Goal: Feedback & Contribution: Contribute content

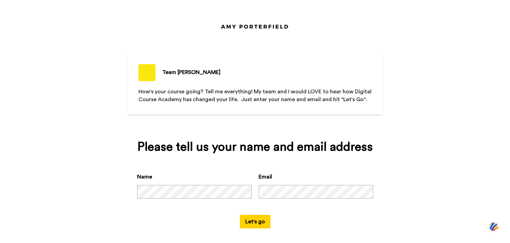
scroll to position [4, 0]
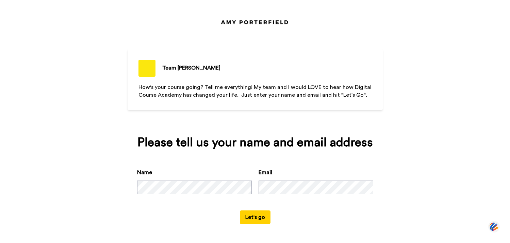
click at [257, 217] on button "Let's go" at bounding box center [255, 218] width 31 height 14
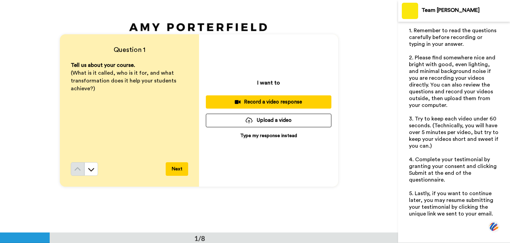
scroll to position [8, 0]
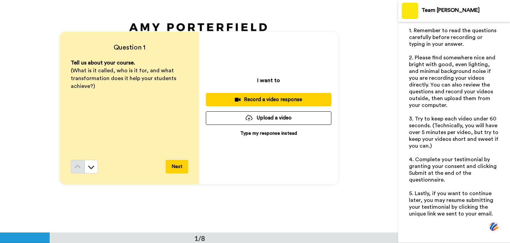
click at [261, 134] on p "Type my response instead" at bounding box center [268, 133] width 57 height 7
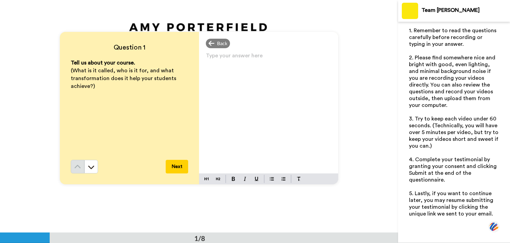
click at [215, 57] on p "Type your answer here ﻿" at bounding box center [268, 59] width 125 height 10
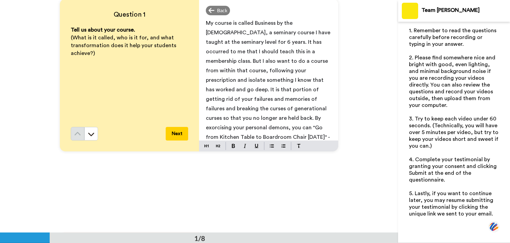
scroll to position [12, 0]
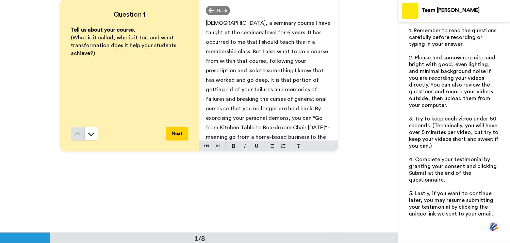
click at [176, 131] on button "Next" at bounding box center [177, 134] width 22 height 14
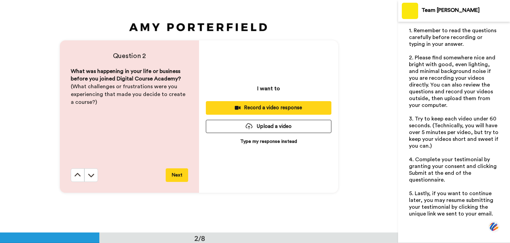
scroll to position [233, 0]
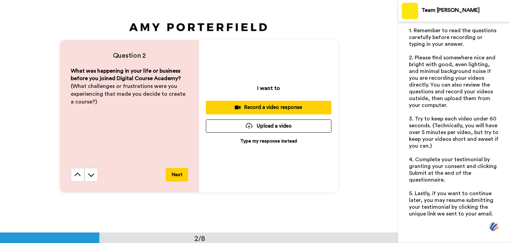
click at [256, 139] on p "Type my response instead" at bounding box center [268, 141] width 57 height 7
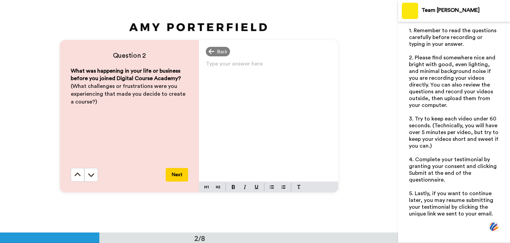
click at [215, 68] on p "Type your answer here ﻿" at bounding box center [268, 67] width 125 height 10
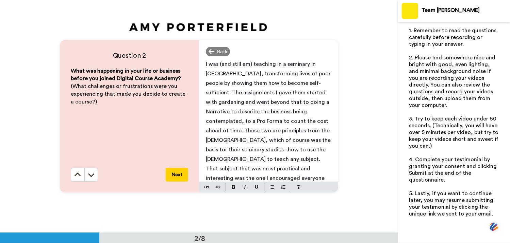
scroll to position [12, 0]
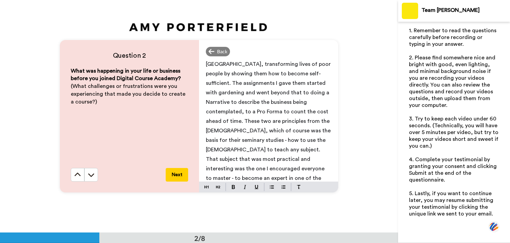
click at [316, 99] on span "I was (and still am) teaching in a seminary in [GEOGRAPHIC_DATA], transforming …" at bounding box center [269, 126] width 126 height 148
click at [302, 127] on span "I was (and still am) teaching in a seminary in [GEOGRAPHIC_DATA], transforming …" at bounding box center [269, 126] width 126 height 148
click at [318, 102] on span "I was (and still am) teaching in a seminary in [GEOGRAPHIC_DATA], transforming …" at bounding box center [269, 126] width 126 height 148
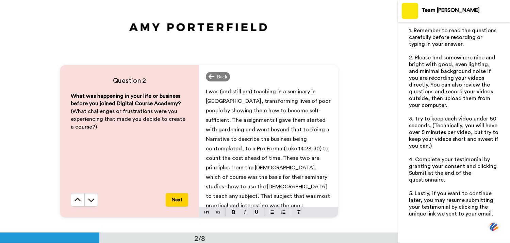
scroll to position [3, 0]
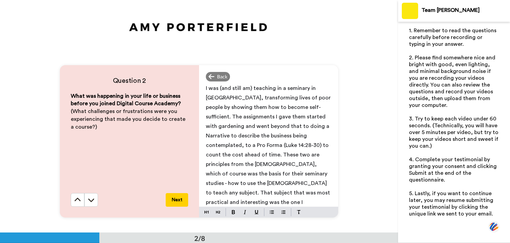
click at [177, 199] on button "Next" at bounding box center [177, 200] width 22 height 14
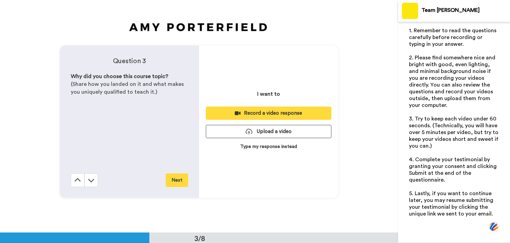
scroll to position [466, 0]
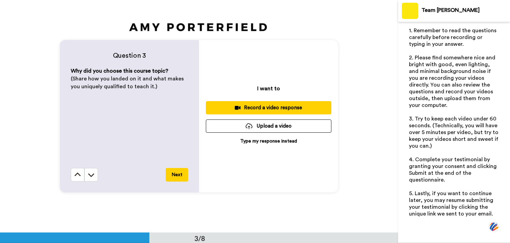
click at [266, 139] on p "Type my response instead" at bounding box center [268, 141] width 57 height 7
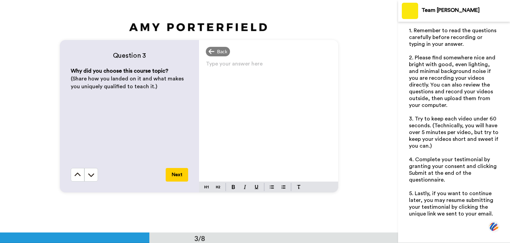
click at [222, 64] on p "Type your answer here ﻿" at bounding box center [268, 67] width 125 height 10
click at [176, 174] on button "Next" at bounding box center [177, 175] width 22 height 14
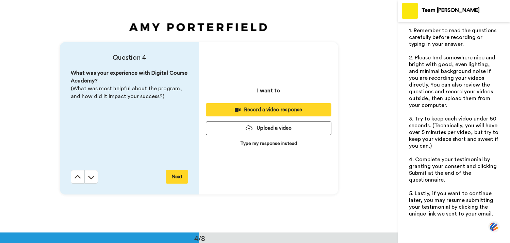
scroll to position [699, 0]
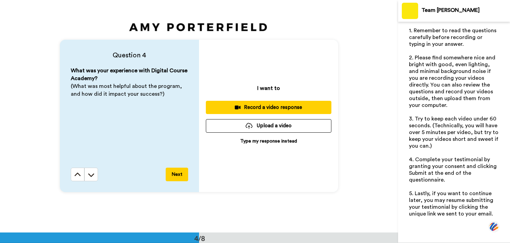
click at [255, 140] on p "Type my response instead" at bounding box center [268, 141] width 57 height 7
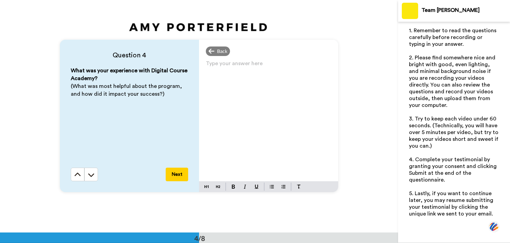
click at [221, 66] on p "Type your answer here ﻿" at bounding box center [268, 67] width 125 height 10
click at [177, 176] on button "Next" at bounding box center [177, 175] width 22 height 14
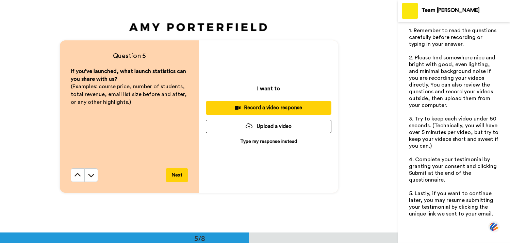
scroll to position [932, 0]
click at [255, 141] on p "Type my response instead" at bounding box center [268, 141] width 57 height 7
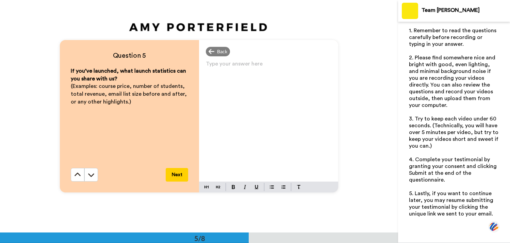
click at [226, 63] on p "Type your answer here ﻿" at bounding box center [268, 67] width 125 height 10
click at [176, 172] on button "Next" at bounding box center [177, 175] width 22 height 14
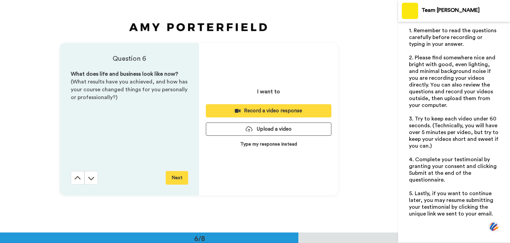
scroll to position [1165, 0]
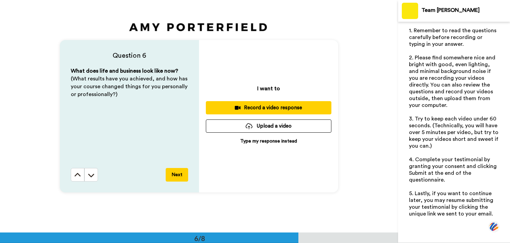
click at [248, 141] on p "Type my response instead" at bounding box center [268, 141] width 57 height 7
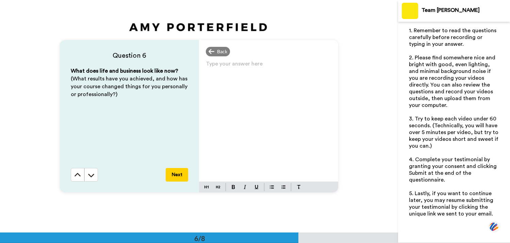
click at [215, 66] on p "Type your answer here ﻿" at bounding box center [268, 67] width 125 height 10
click at [180, 172] on button "Next" at bounding box center [177, 175] width 22 height 14
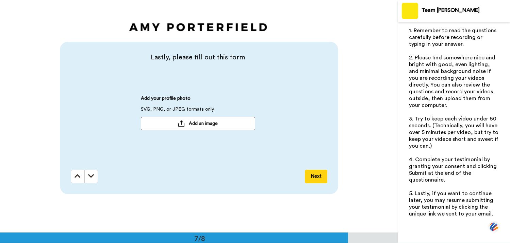
scroll to position [1398, 0]
